Goal: Transaction & Acquisition: Purchase product/service

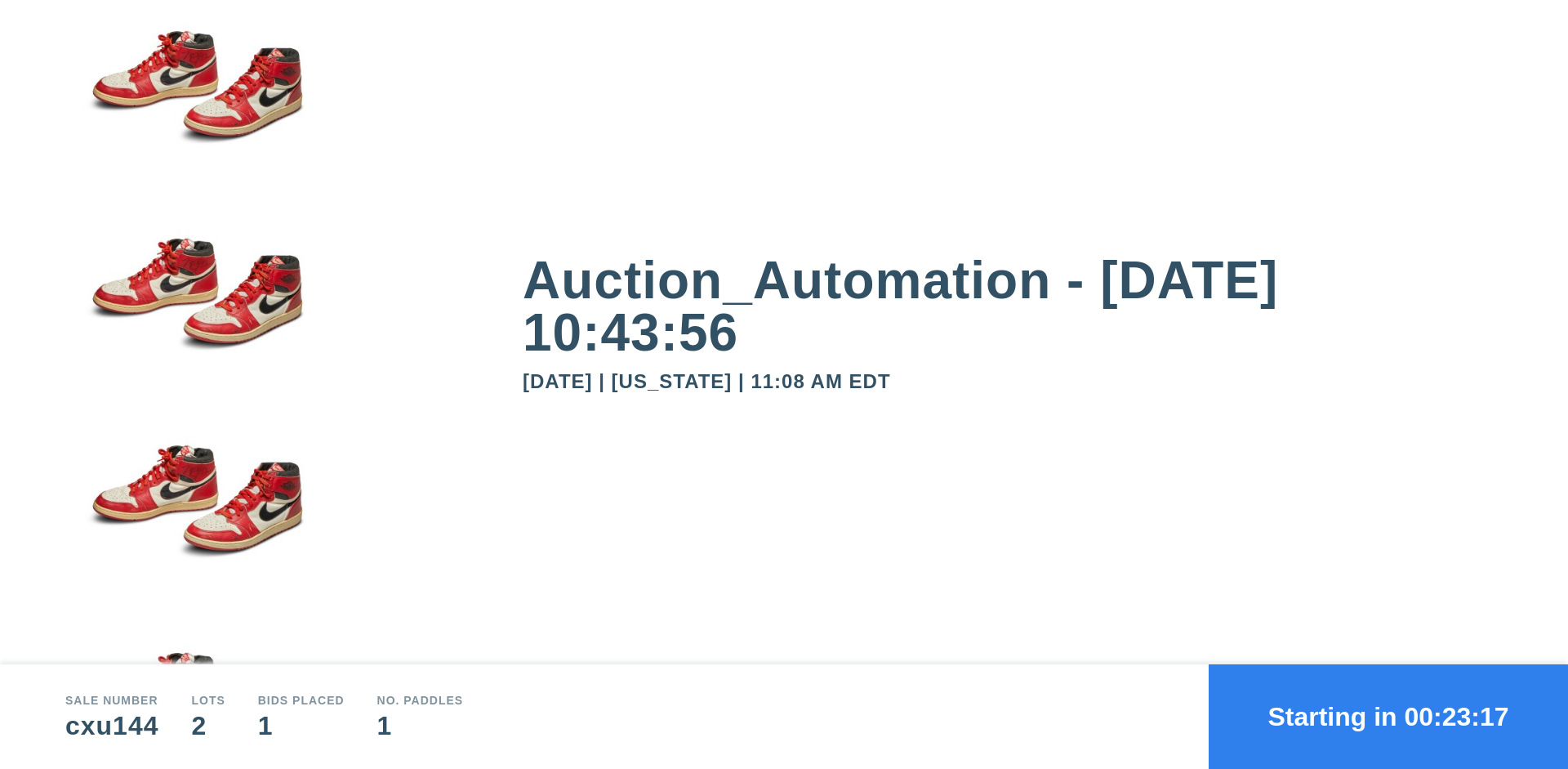
click at [1389, 717] on button "Starting in 00:23:17" at bounding box center [1388, 717] width 359 height 105
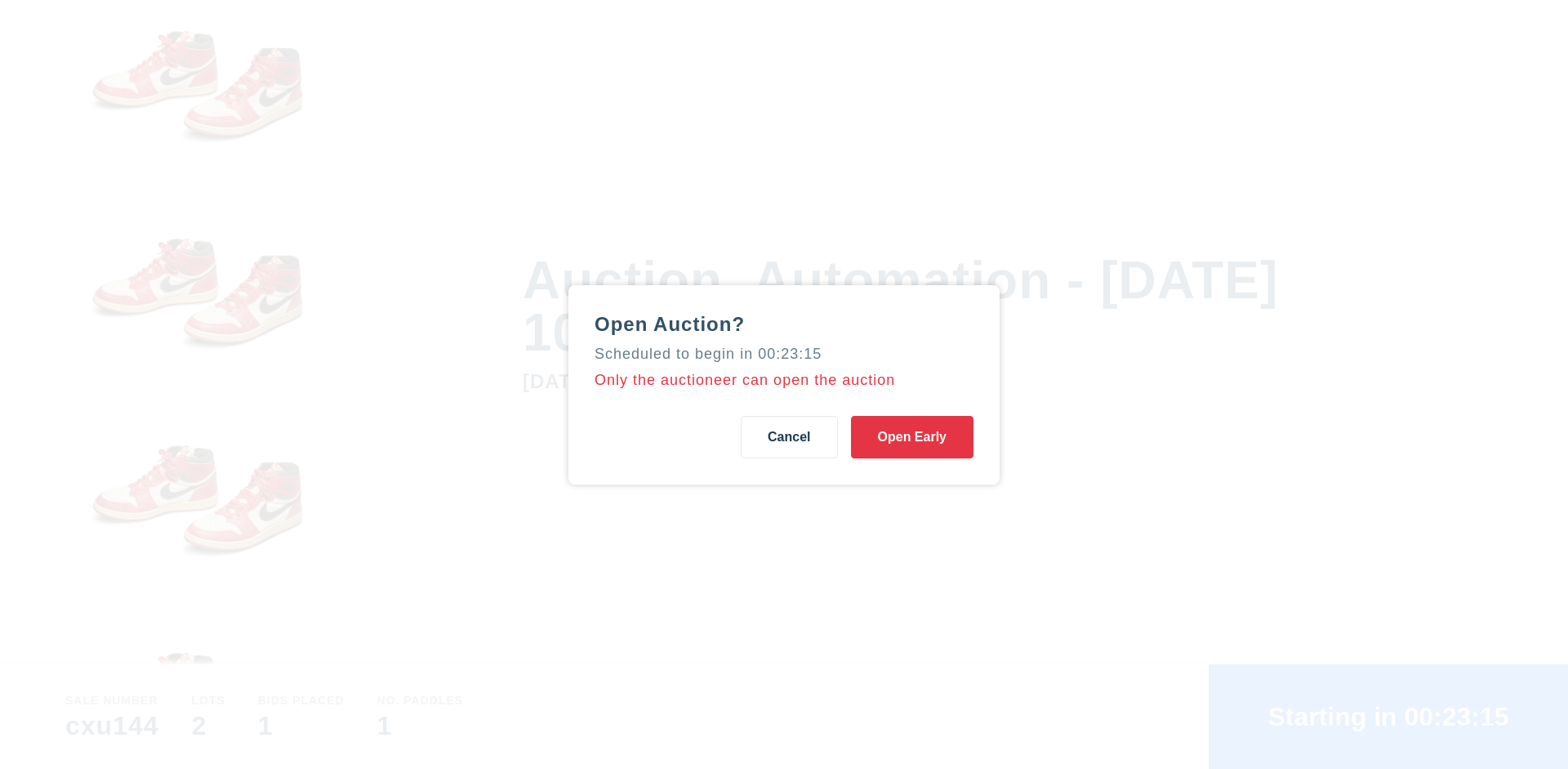
click at [912, 436] on button "Open Early" at bounding box center [912, 437] width 123 height 42
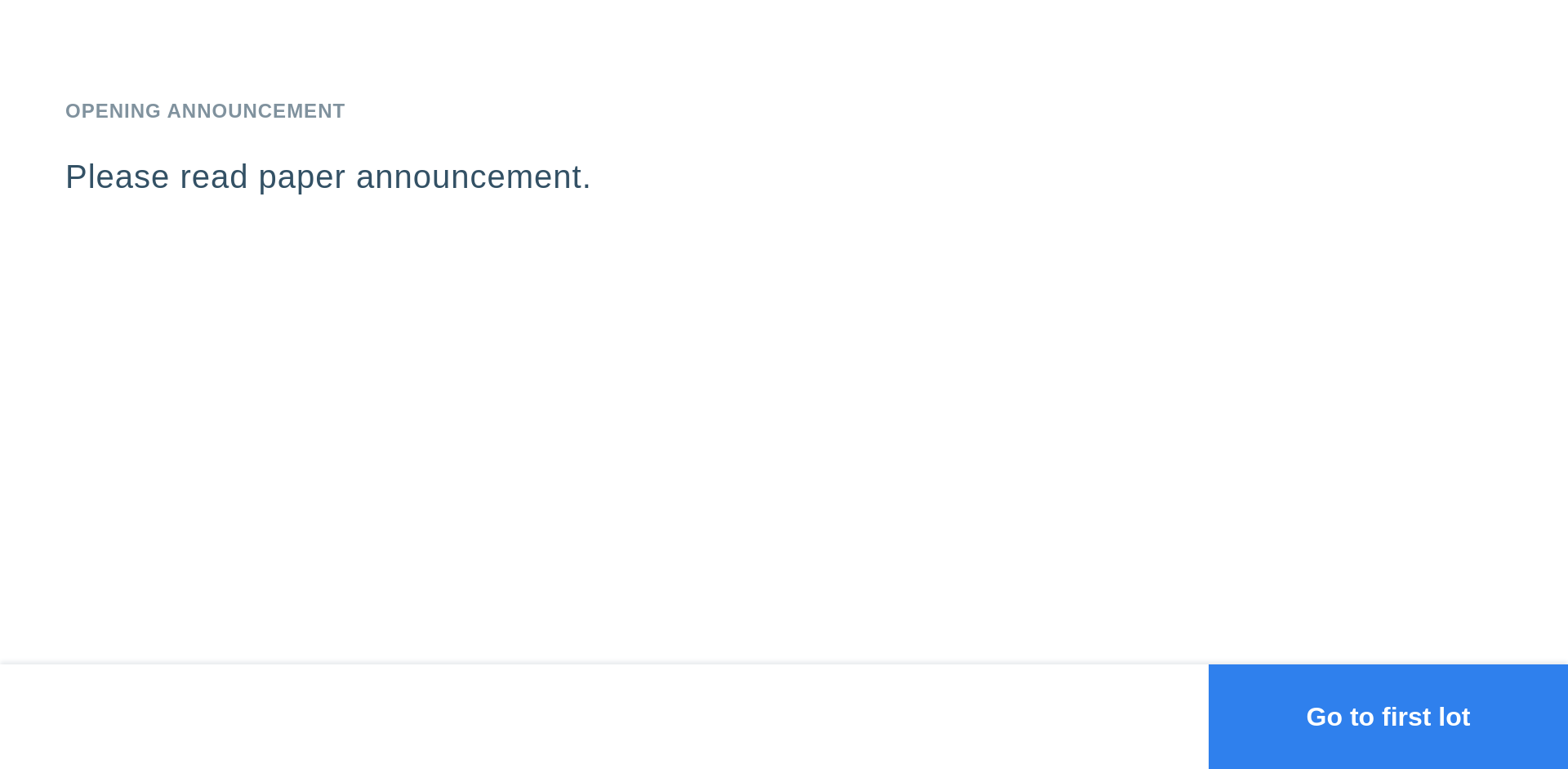
click at [1389, 717] on button "Go to first lot" at bounding box center [1388, 717] width 359 height 105
